Goal: Task Accomplishment & Management: Complete application form

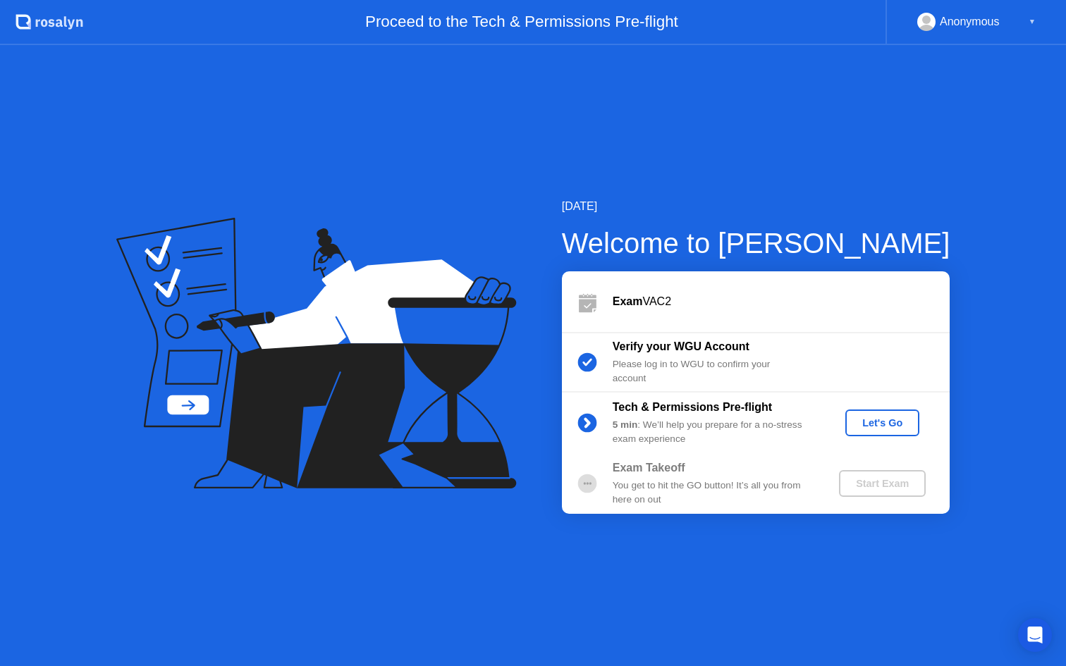
click at [878, 427] on div "Let's Go" at bounding box center [882, 422] width 63 height 11
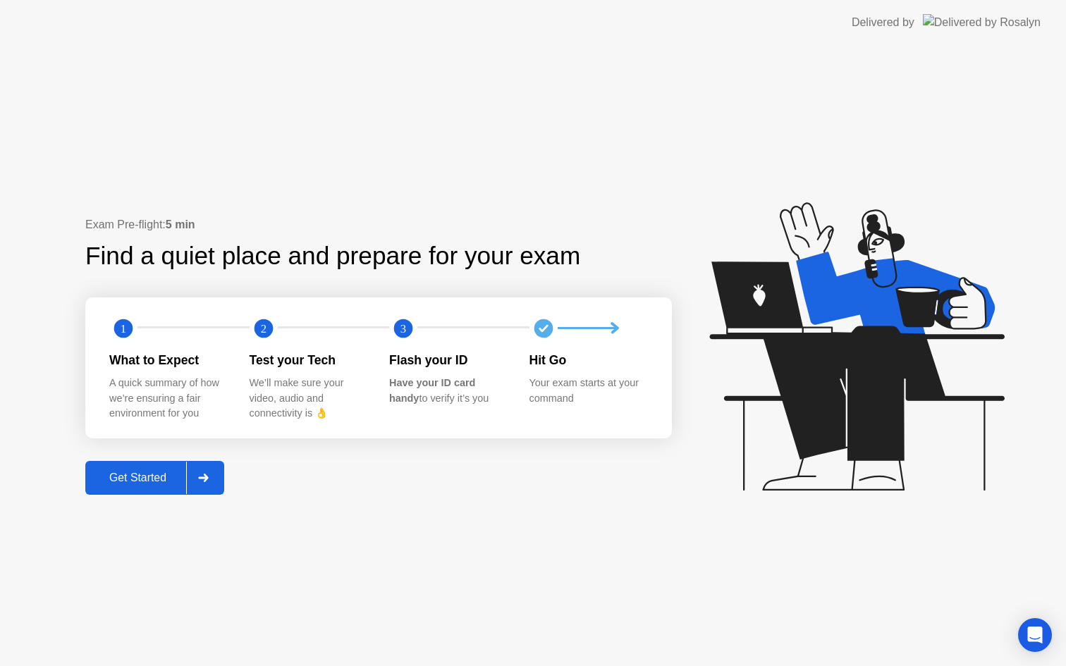
click at [153, 475] on div "Get Started" at bounding box center [138, 478] width 97 height 13
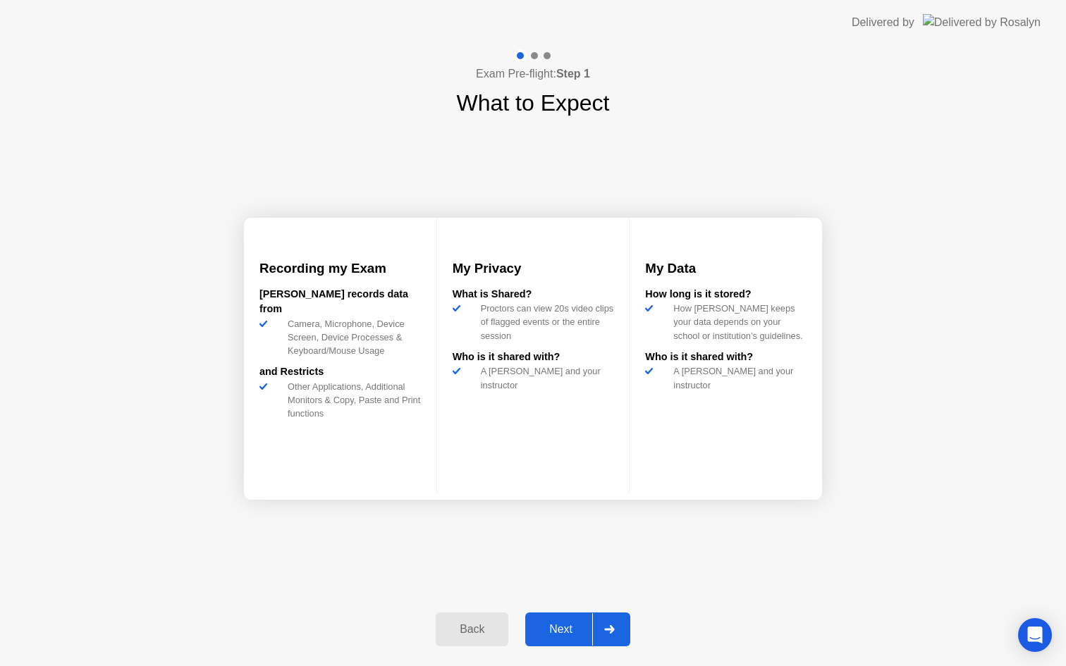
click at [580, 633] on div "Next" at bounding box center [561, 629] width 63 height 13
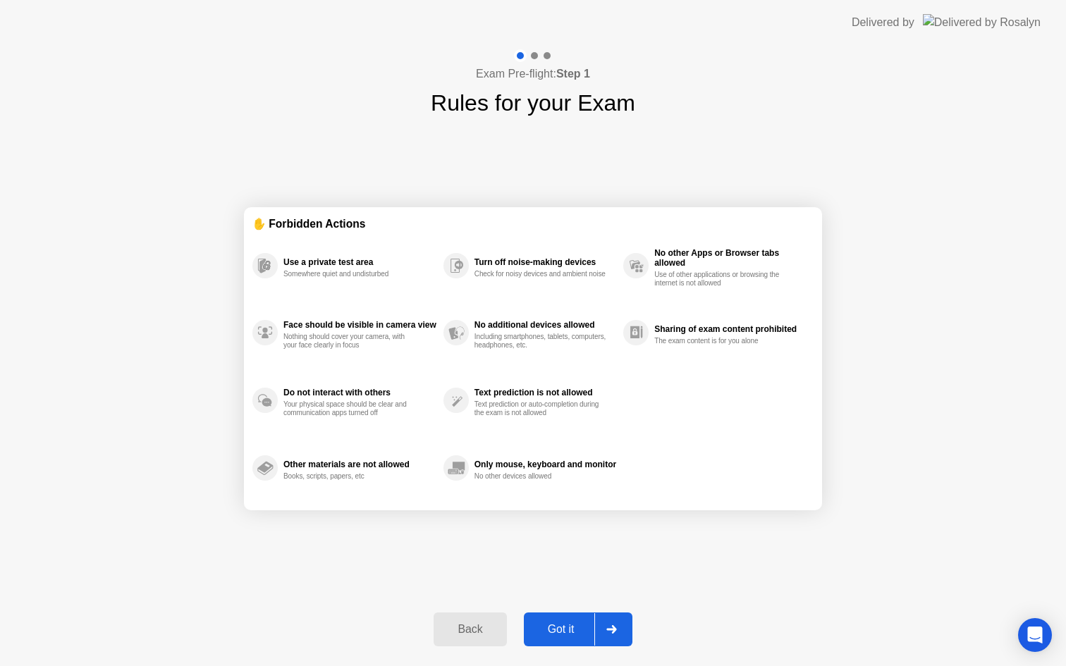
click at [570, 628] on div "Got it" at bounding box center [561, 629] width 66 height 13
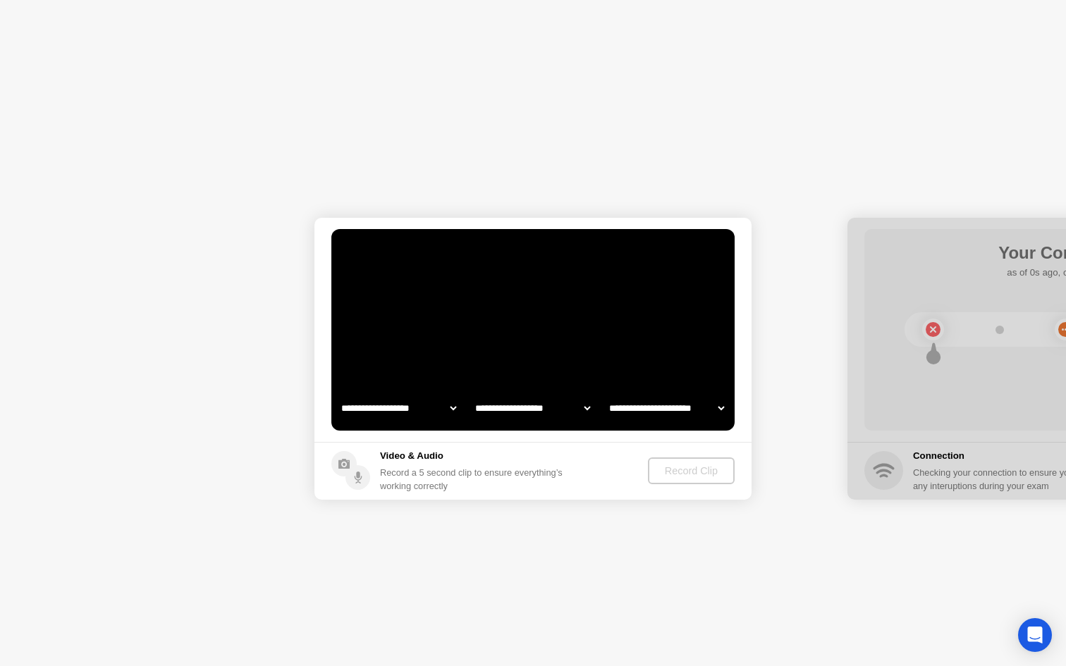
select select "**********"
select select "*******"
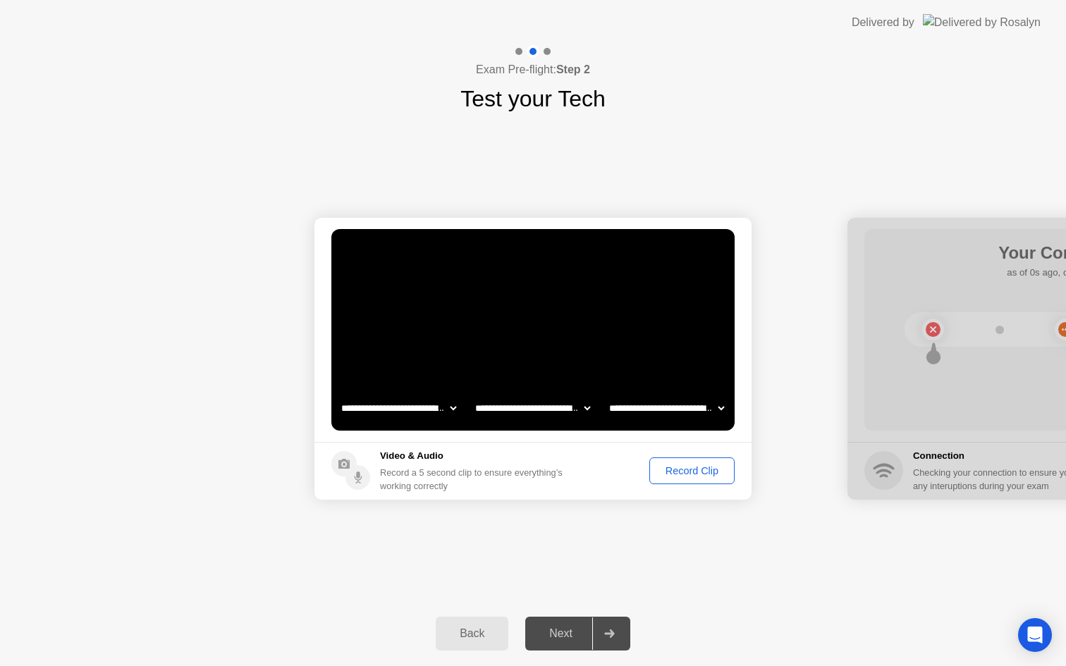
click at [719, 477] on div "Record Clip" at bounding box center [691, 470] width 75 height 11
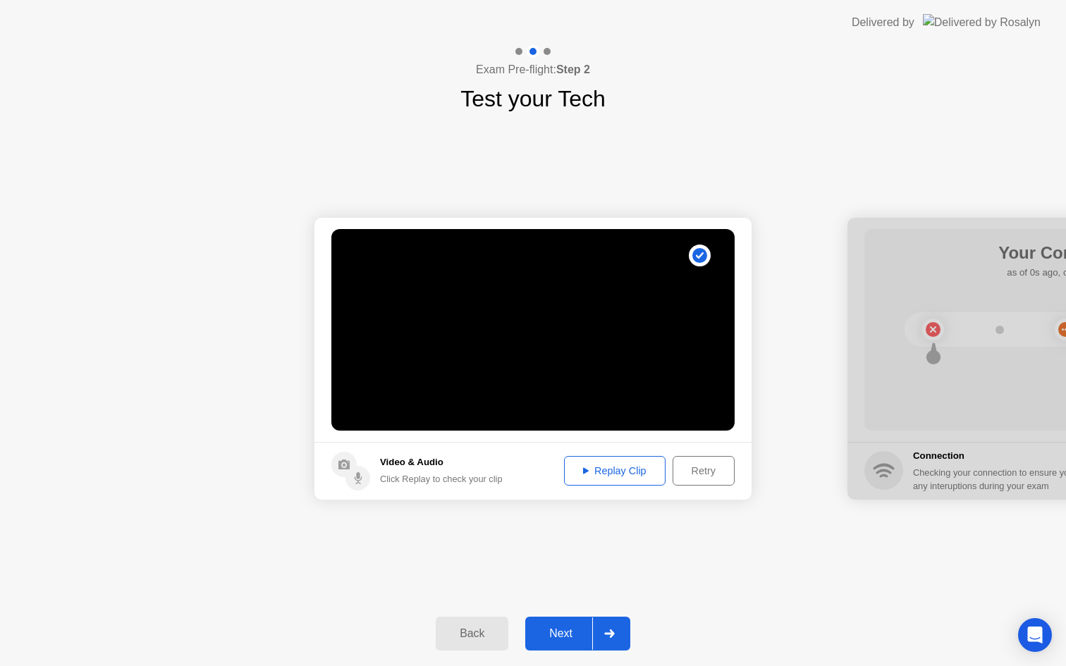
click at [568, 628] on div "Next" at bounding box center [561, 634] width 63 height 13
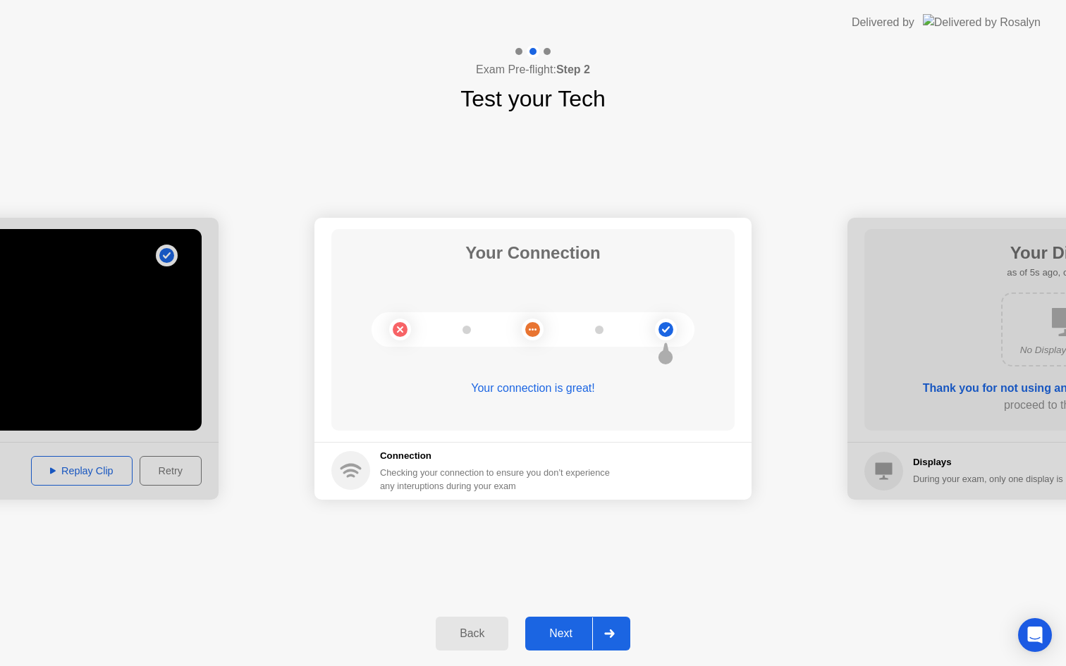
click at [568, 628] on div "Next" at bounding box center [561, 634] width 63 height 13
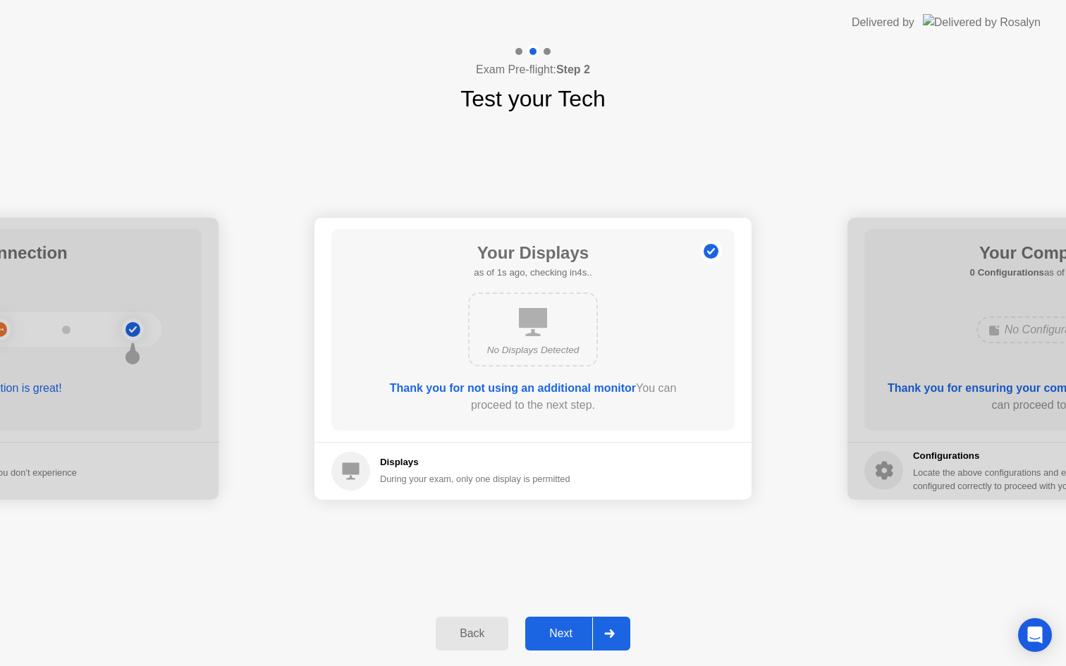
click at [568, 628] on div "Next" at bounding box center [561, 634] width 63 height 13
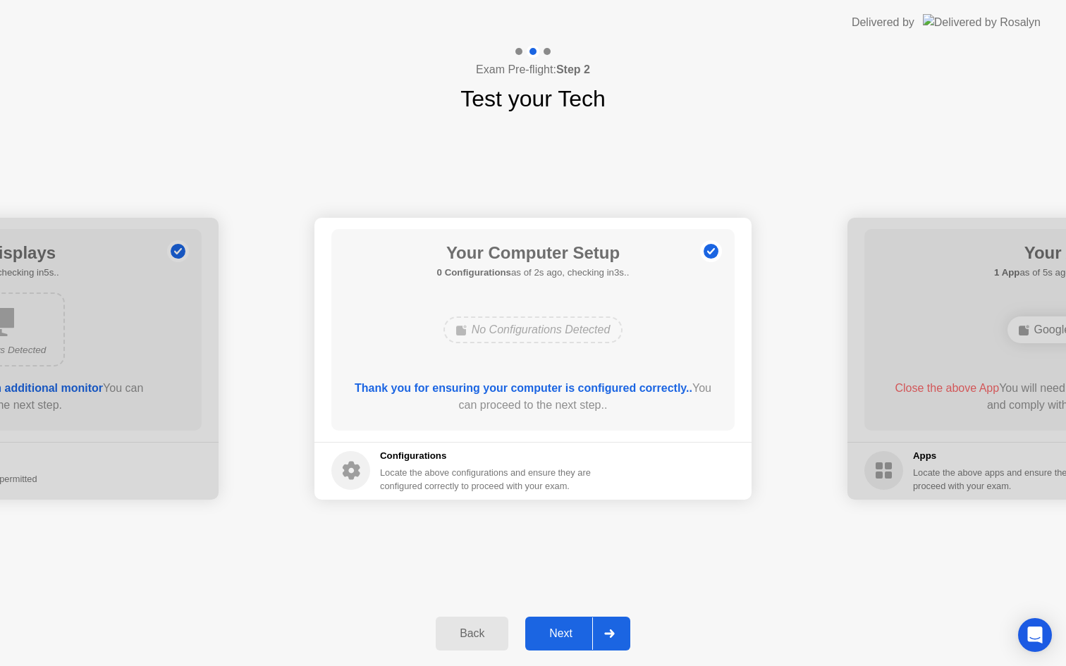
click at [562, 633] on div "Next" at bounding box center [561, 634] width 63 height 13
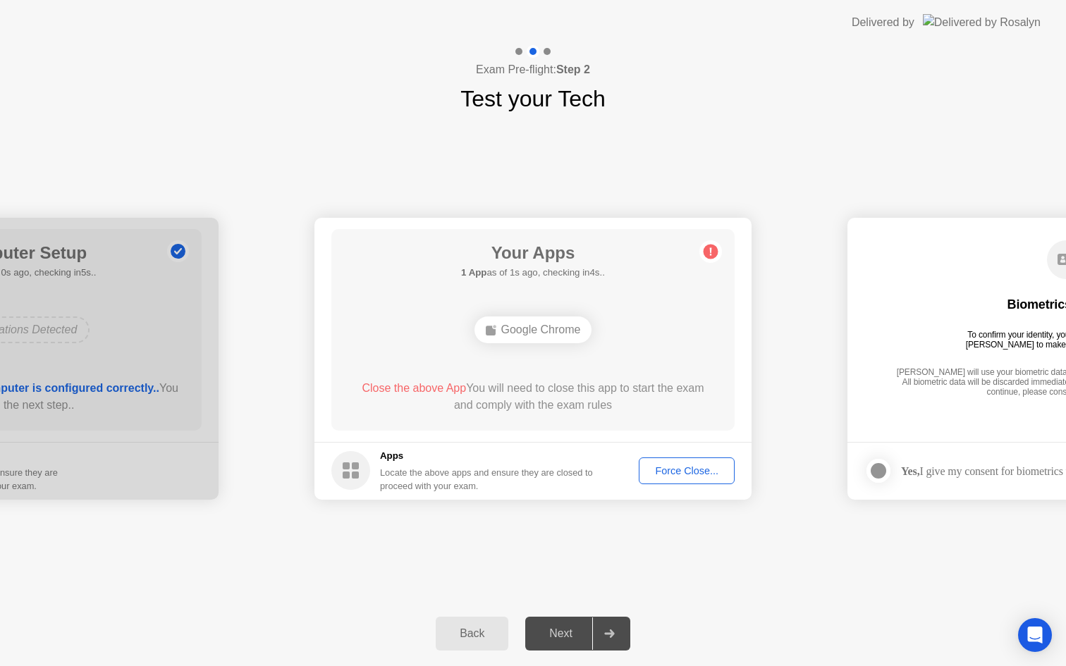
click at [669, 468] on div "Force Close..." at bounding box center [687, 470] width 86 height 11
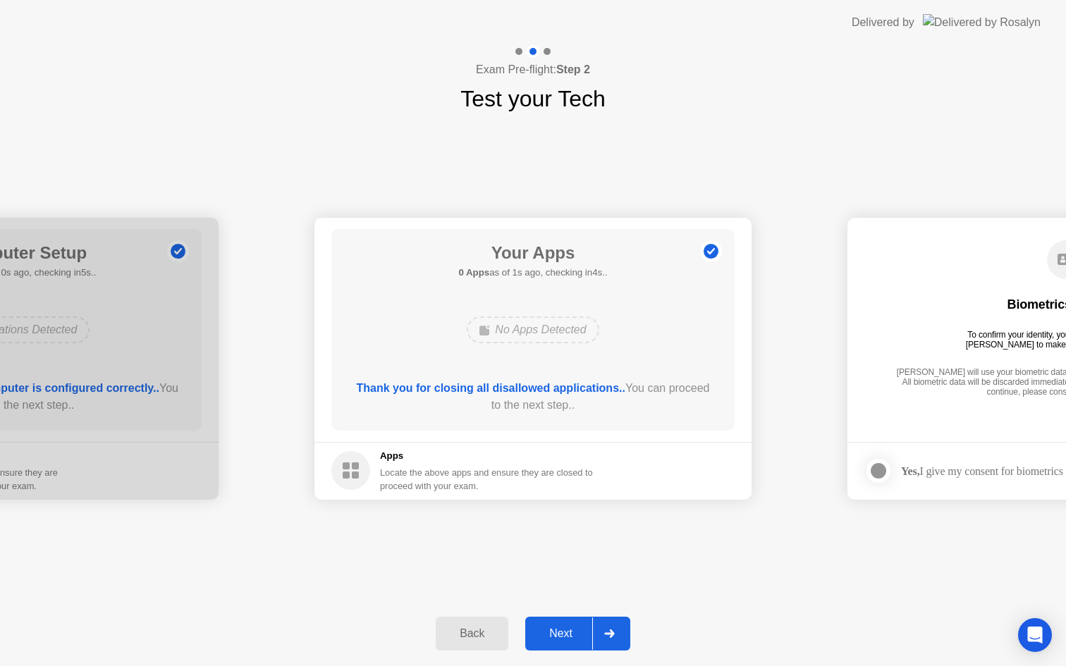
click at [575, 635] on div "Next" at bounding box center [561, 634] width 63 height 13
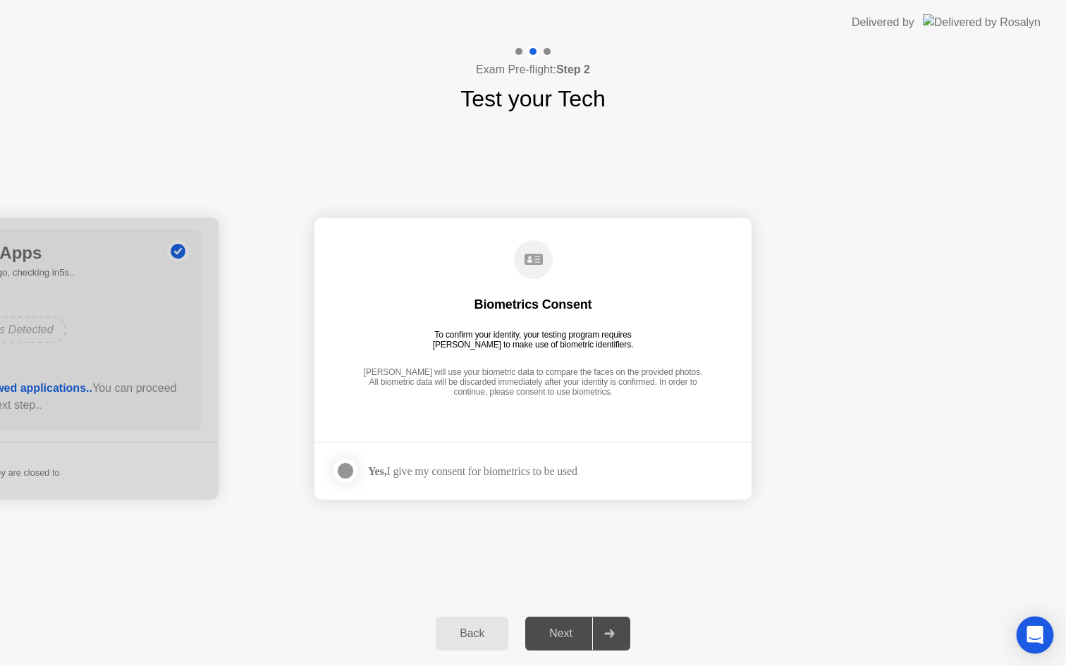
click at [1023, 635] on div "Open Intercom Messenger" at bounding box center [1035, 635] width 37 height 37
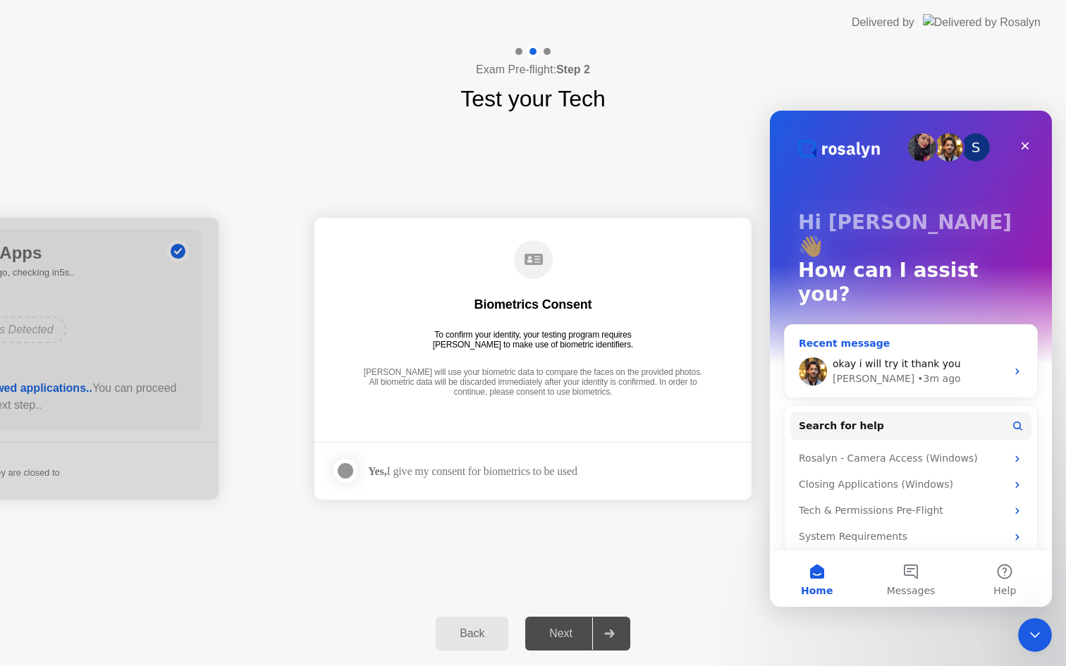
click at [976, 357] on div "okay i will try it thank you" at bounding box center [919, 364] width 173 height 15
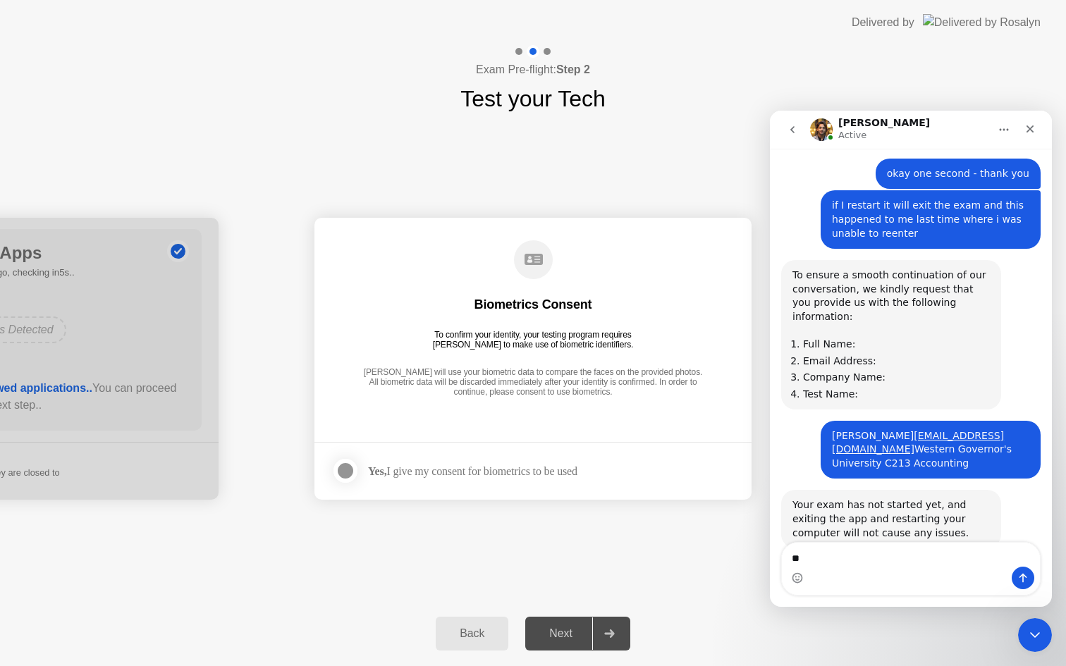
scroll to position [2028, 0]
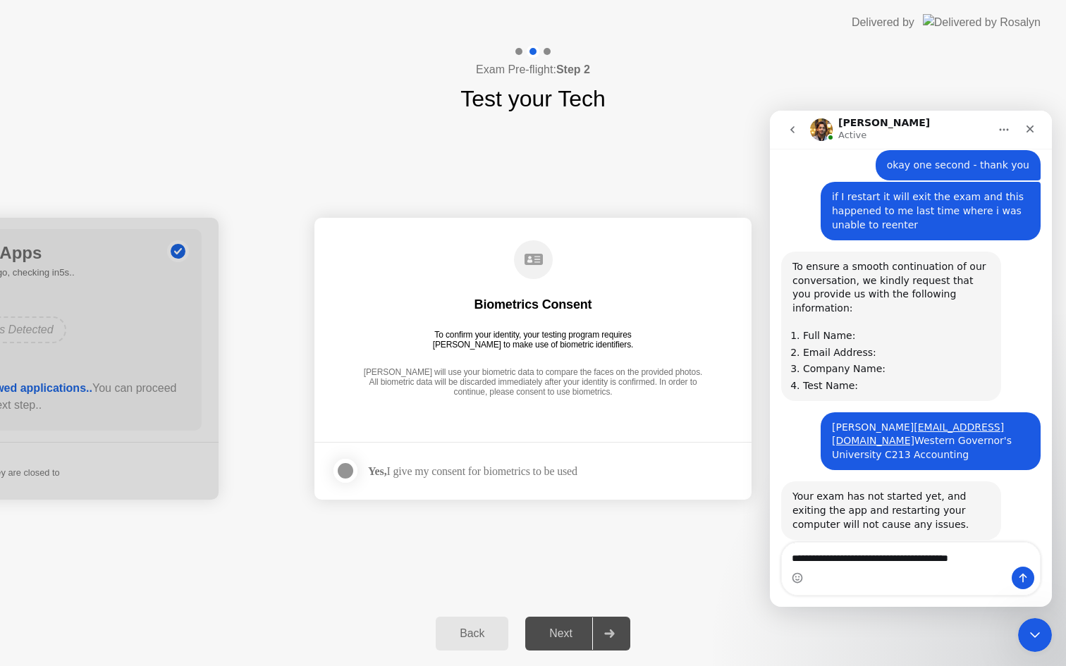
type textarea "**********"
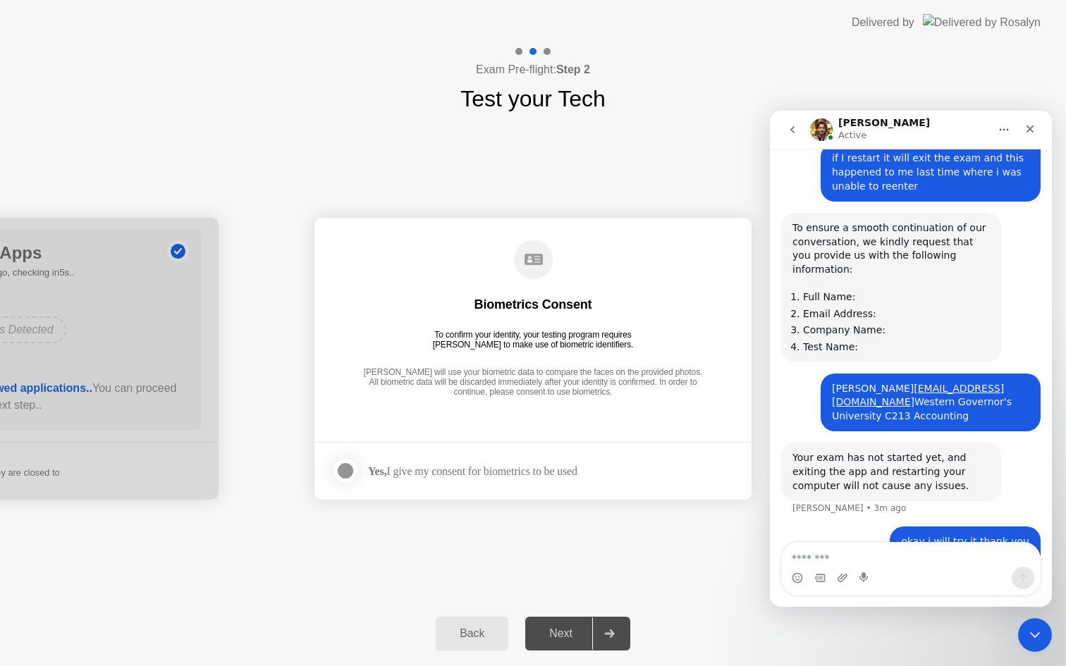
scroll to position [2074, 0]
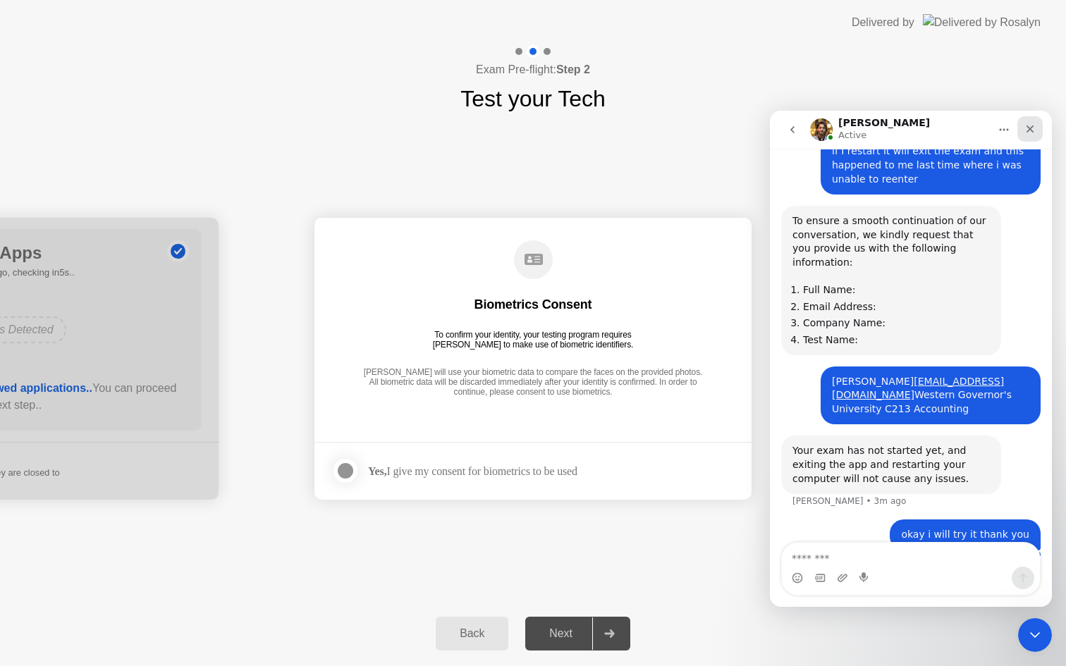
click at [1033, 130] on icon "Close" at bounding box center [1030, 128] width 11 height 11
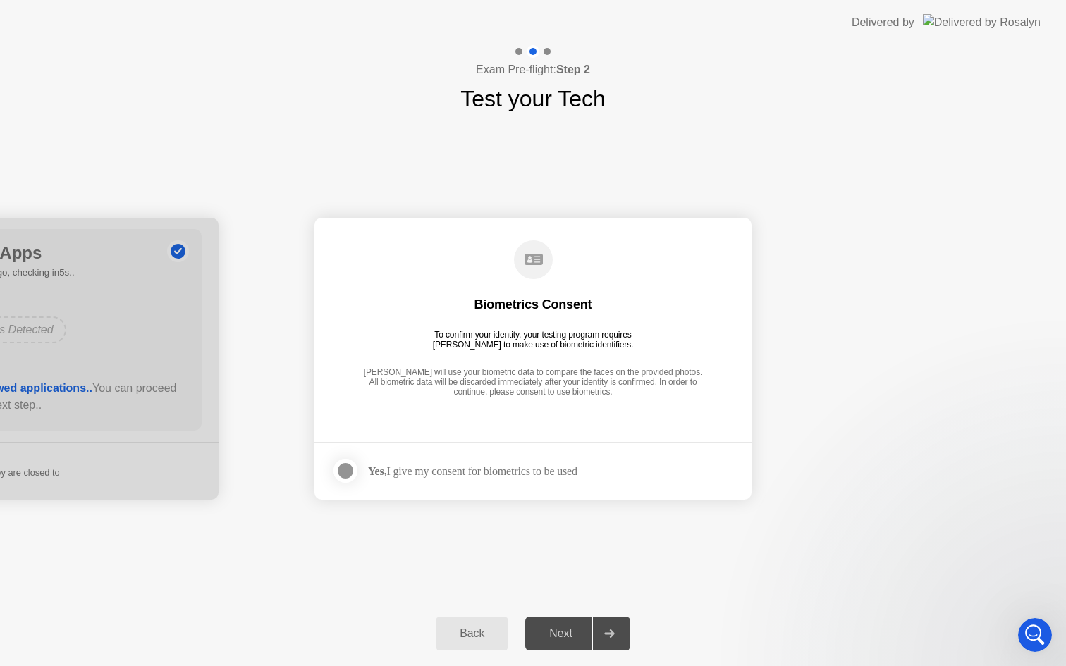
scroll to position [0, 0]
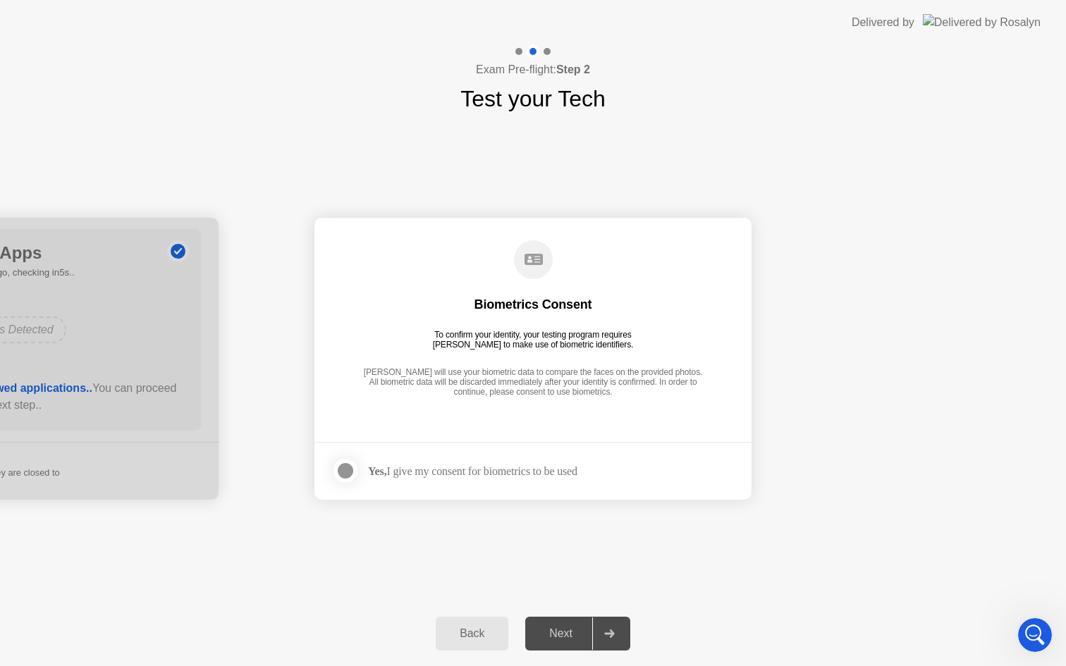
click at [353, 470] on div at bounding box center [345, 471] width 17 height 17
click at [558, 630] on div "Next" at bounding box center [561, 634] width 63 height 13
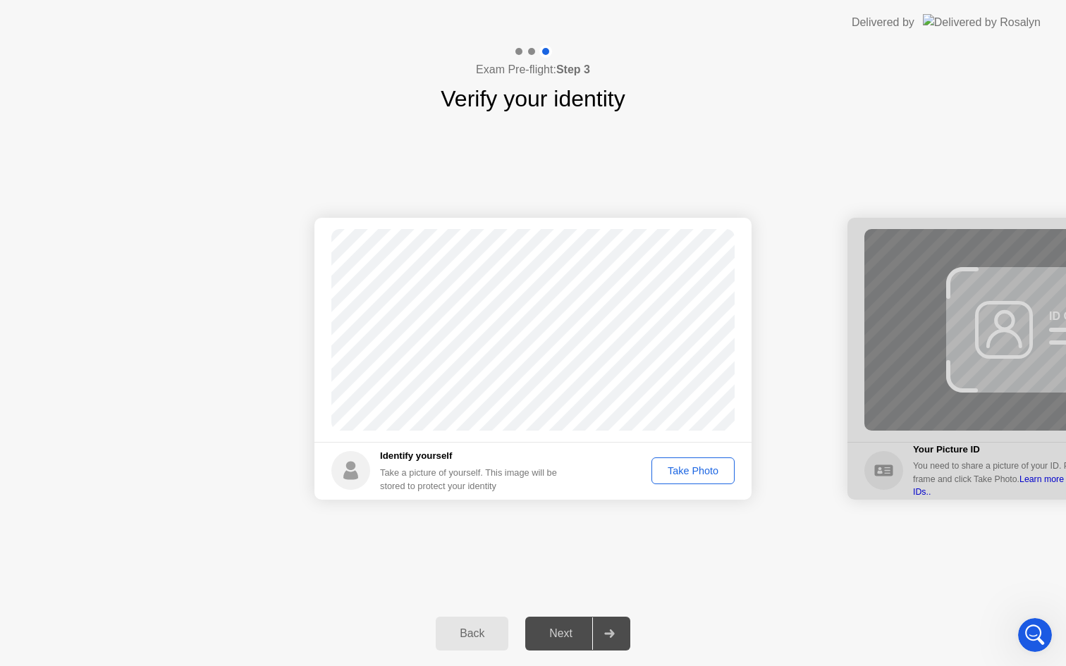
click at [705, 472] on div "Take Photo" at bounding box center [693, 470] width 73 height 11
click at [570, 631] on div "Next" at bounding box center [561, 634] width 63 height 13
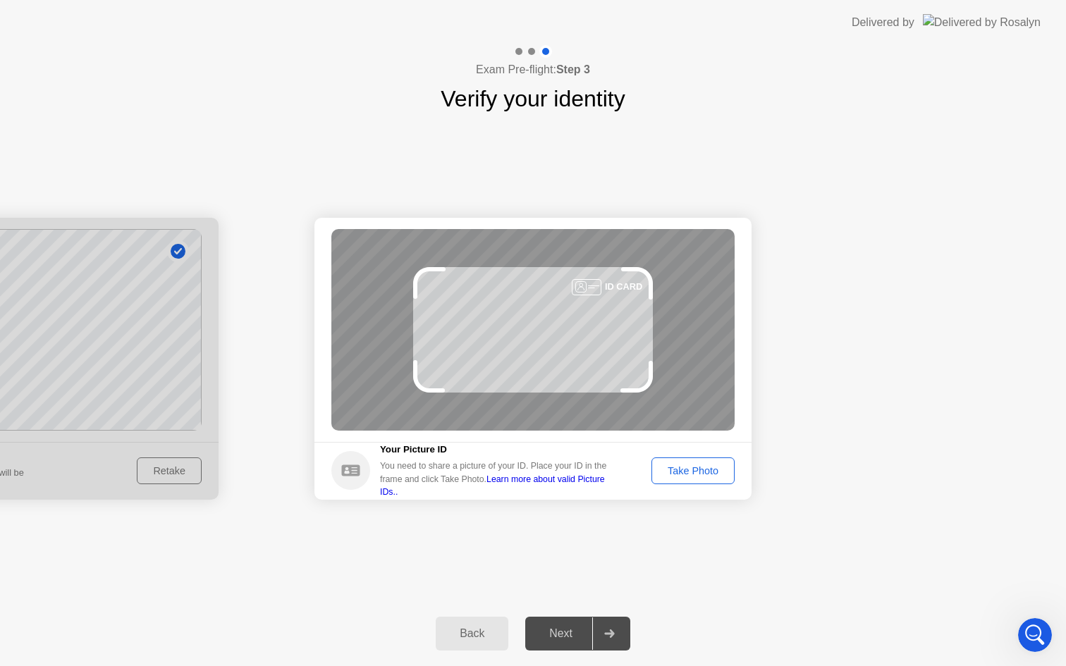
click at [711, 467] on div "Take Photo" at bounding box center [693, 470] width 73 height 11
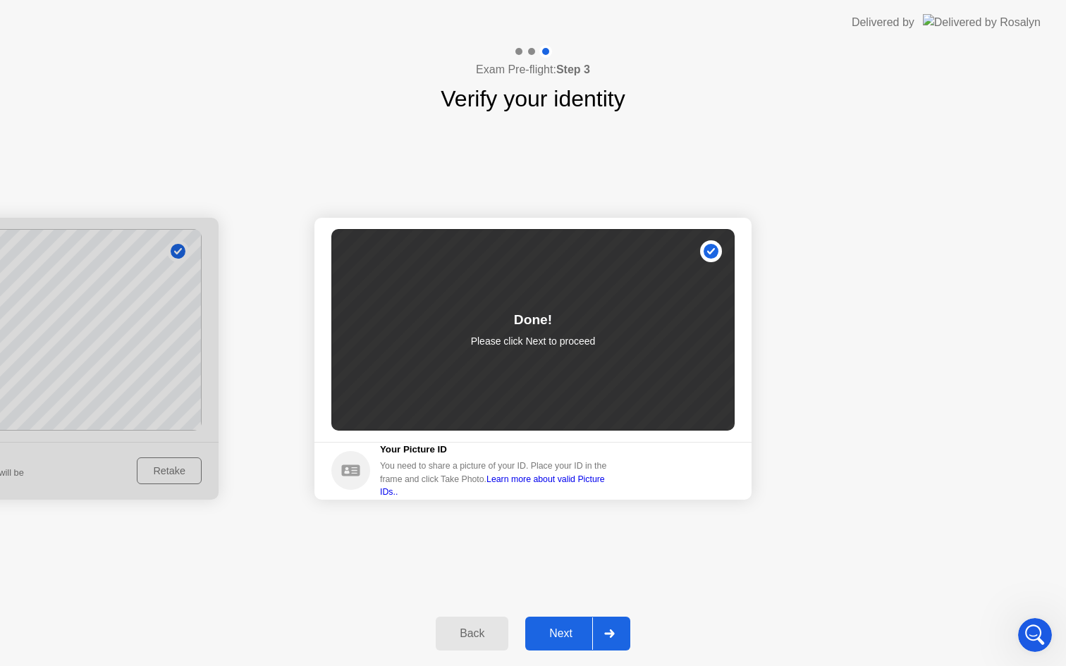
scroll to position [2128, 0]
click at [568, 636] on div "Next" at bounding box center [561, 634] width 63 height 13
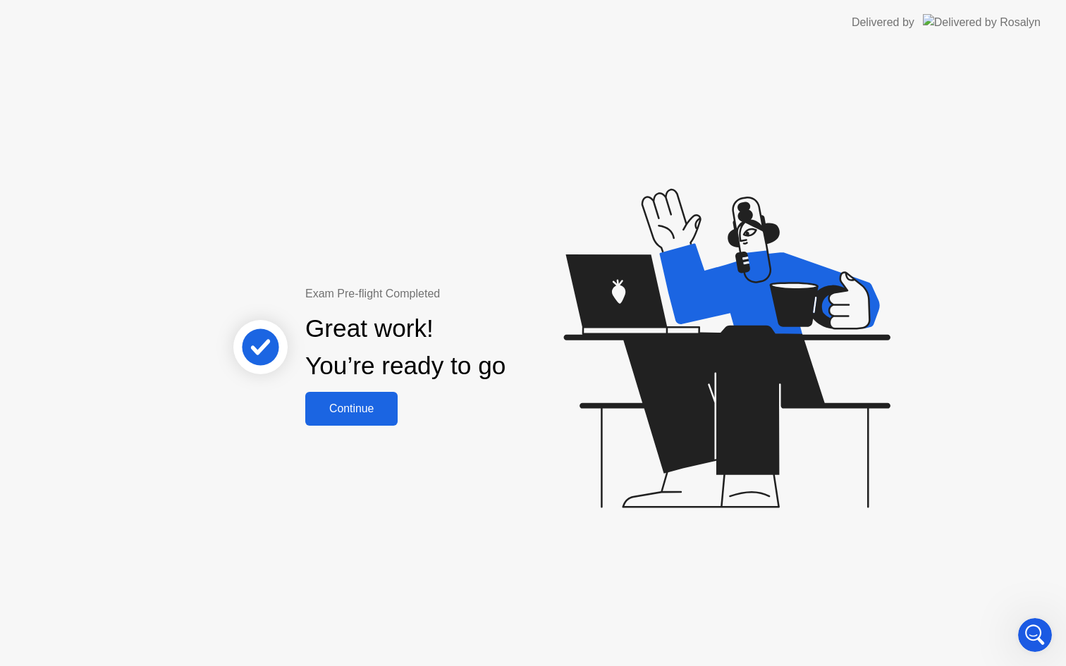
click at [344, 393] on button "Continue" at bounding box center [351, 409] width 92 height 34
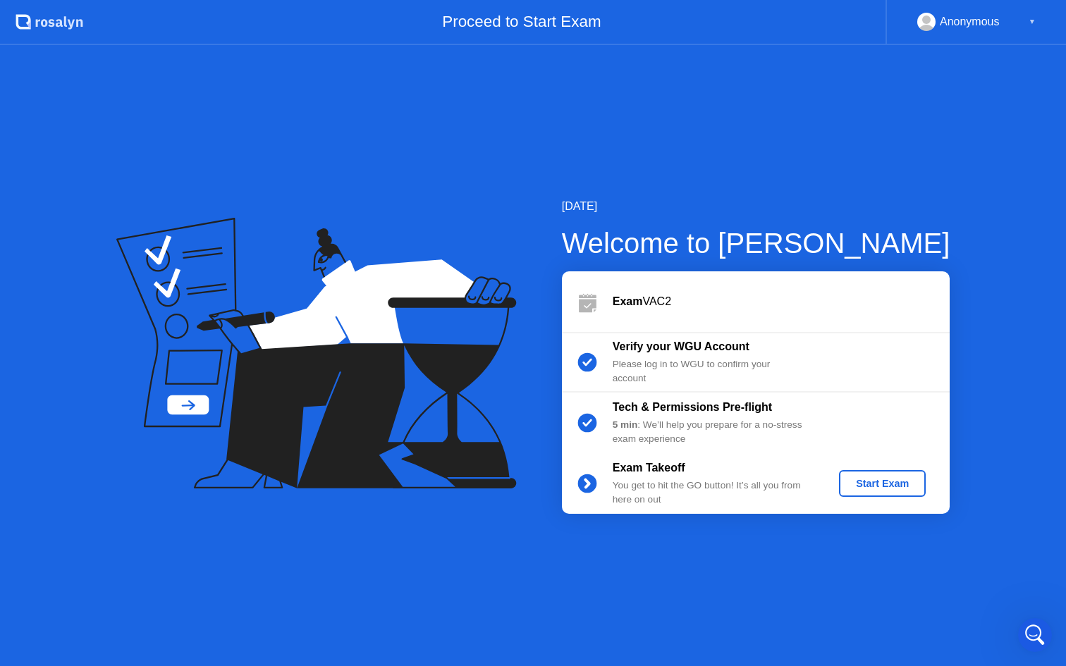
click at [878, 483] on div "Start Exam" at bounding box center [882, 483] width 75 height 11
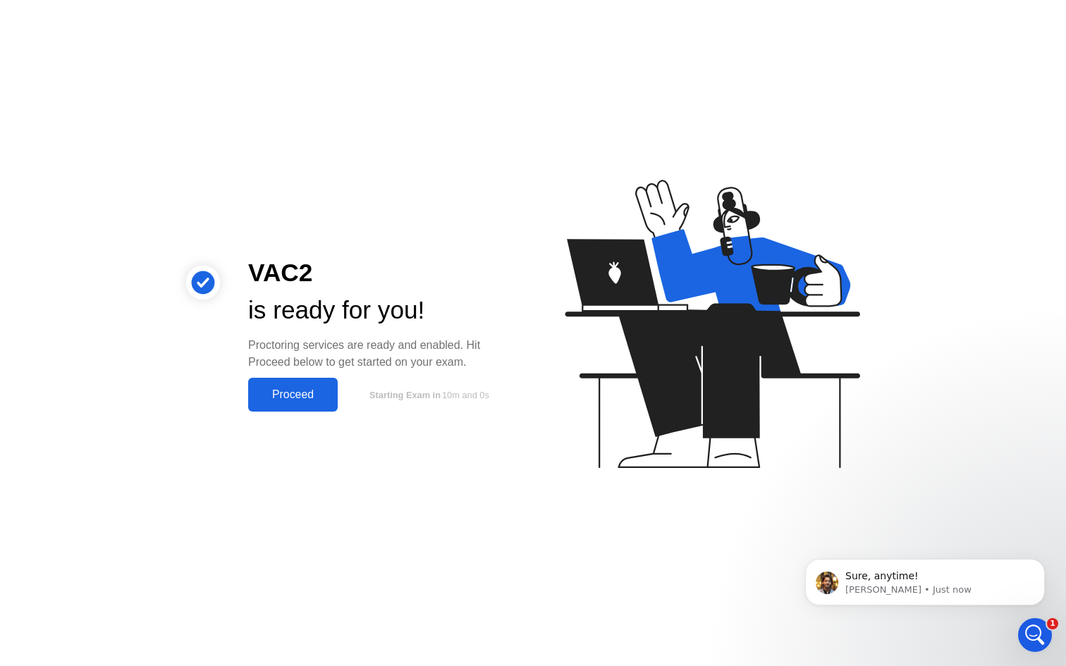
scroll to position [0, 0]
click at [1032, 629] on icon "Open Intercom Messenger" at bounding box center [1033, 633] width 23 height 23
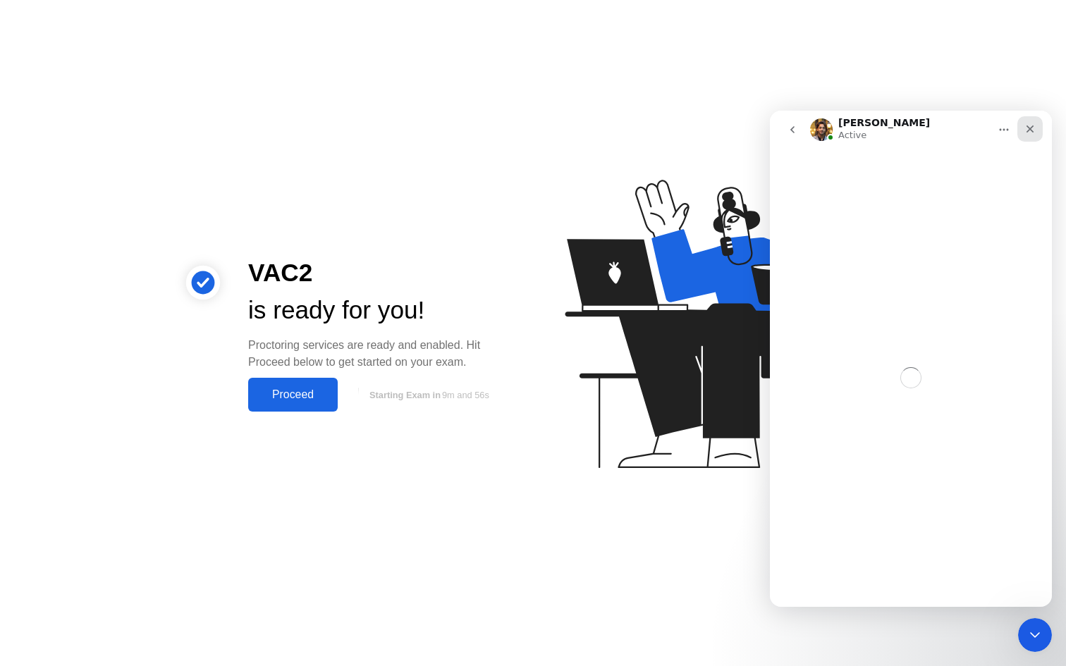
click at [1032, 130] on icon "Close" at bounding box center [1031, 130] width 8 height 8
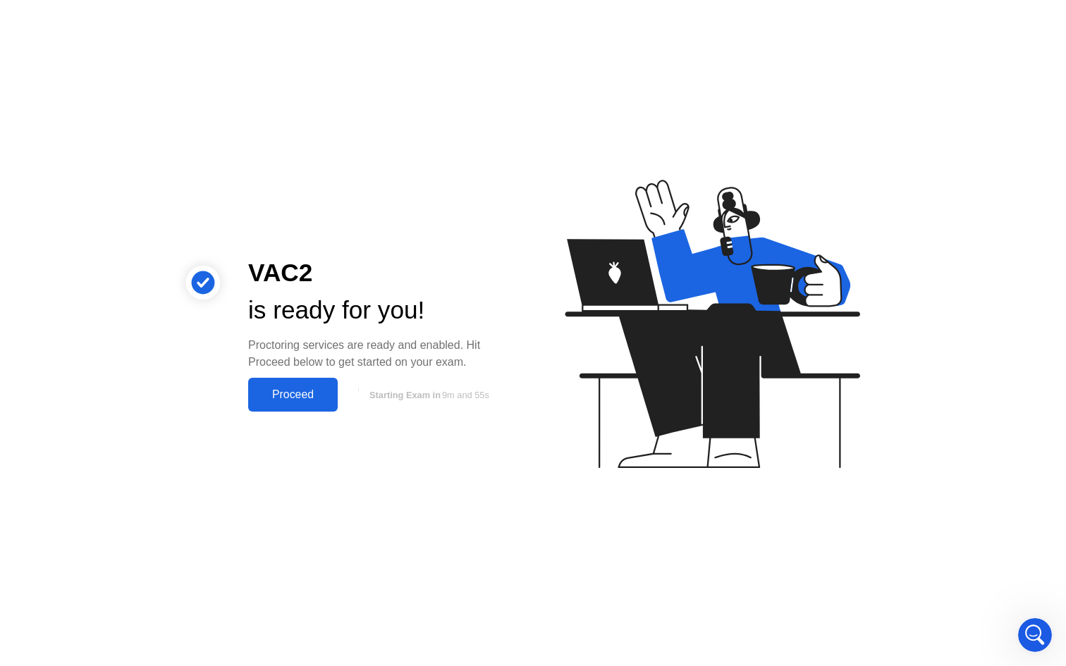
scroll to position [2116, 0]
click at [319, 391] on div "Proceed" at bounding box center [292, 395] width 81 height 13
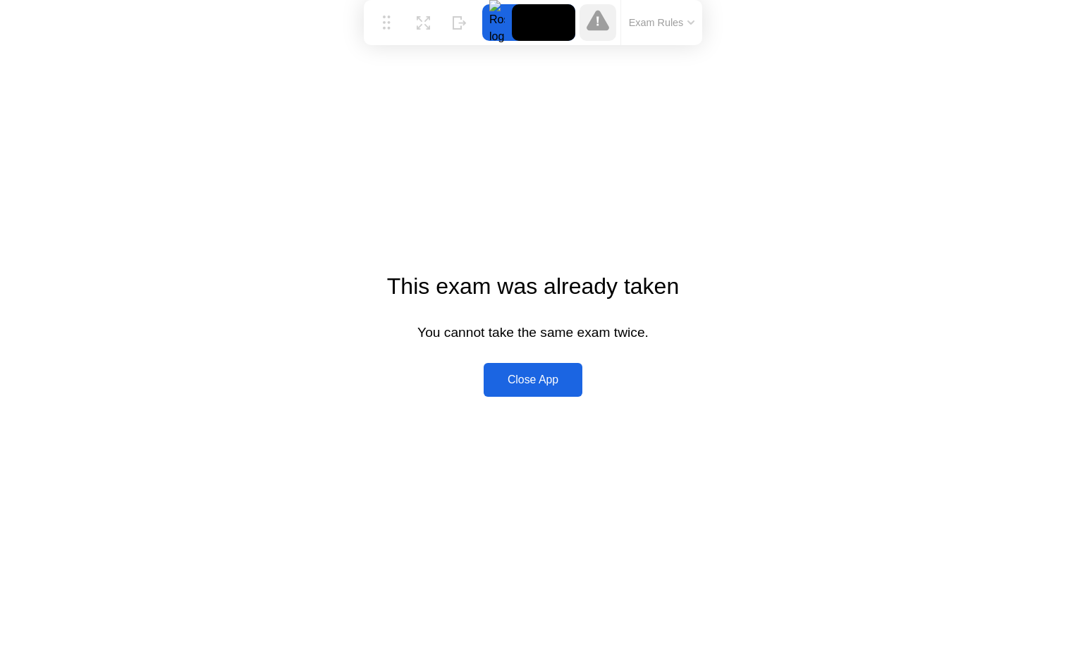
click at [961, 269] on div "This exam was already taken You cannot take the same exam twice. Close App" at bounding box center [533, 333] width 1066 height 666
click at [1066, 295] on div "This exam was already taken You cannot take the same exam twice. Close App" at bounding box center [533, 333] width 1066 height 666
click at [1066, 267] on div "This exam was already taken You cannot take the same exam twice. Close App" at bounding box center [533, 333] width 1066 height 666
click at [1063, 539] on div "This exam was already taken You cannot take the same exam twice. Close App" at bounding box center [533, 333] width 1066 height 666
click at [1066, 441] on div "This exam was already taken You cannot take the same exam twice. Close App" at bounding box center [533, 333] width 1066 height 666
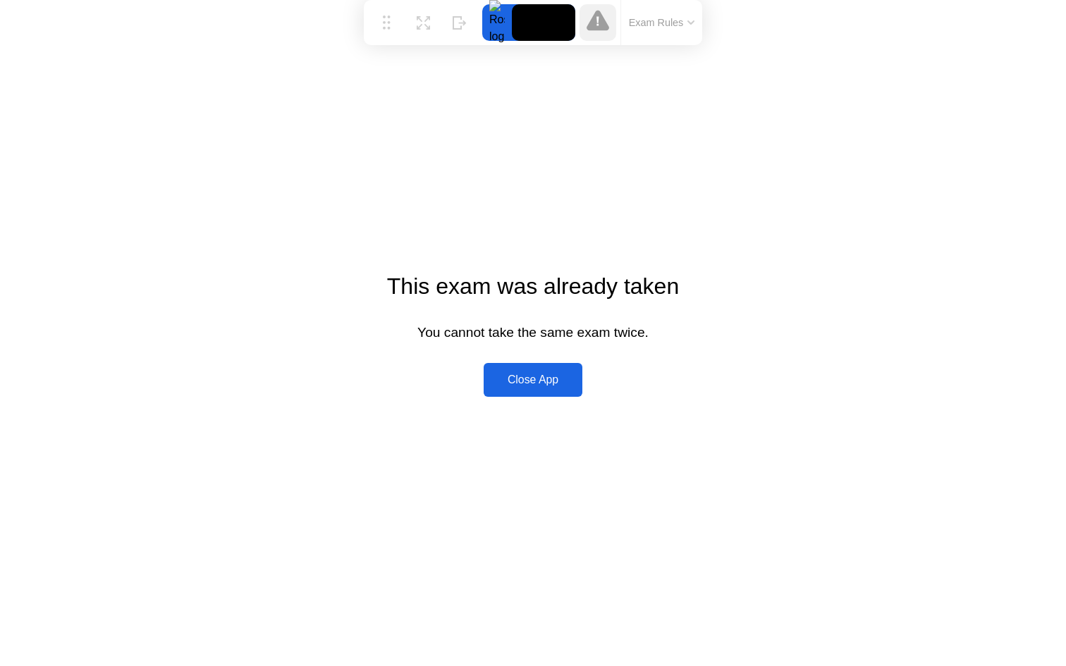
click at [556, 386] on div "Close App" at bounding box center [533, 380] width 90 height 13
